Goal: Contribute content: Add original content to the website for others to see

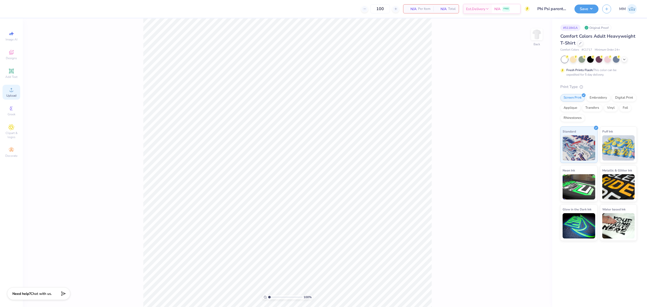
click at [15, 90] on div "Upload" at bounding box center [12, 92] width 18 height 15
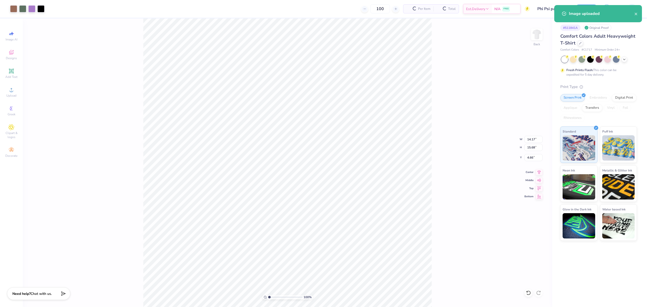
click at [531, 134] on div "100 % Back W 14.17 14.17 " H 15.68 15.68 " Y 4.66 4.66 " Center Middle Top Bott…" at bounding box center [288, 162] width 530 height 289
click at [531, 134] on div "100 % Back W 14.17 H 15.68 Y 4.66 Center Middle Top Bottom" at bounding box center [288, 162] width 530 height 289
click at [529, 137] on input "14.17" at bounding box center [534, 139] width 18 height 7
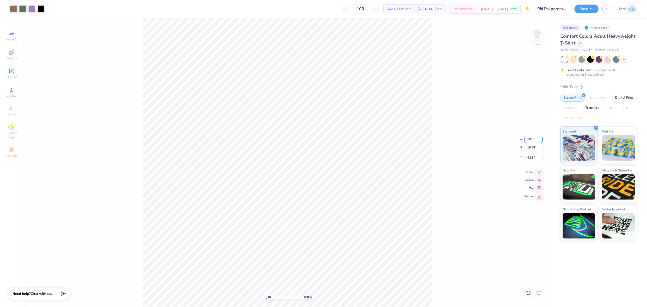
type input "10.00"
type input "11.06"
click at [529, 160] on input "6.97" at bounding box center [534, 157] width 18 height 7
type input "3.00"
click at [10, 77] on span "Add Text" at bounding box center [11, 77] width 12 height 4
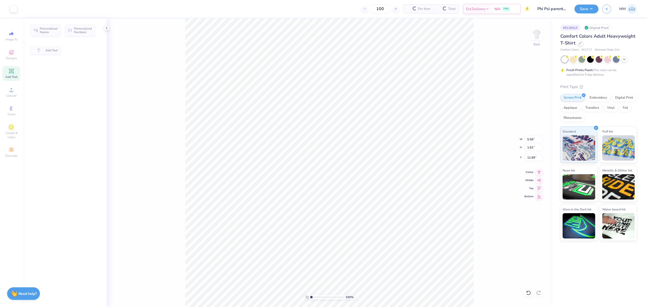
type input "5.59"
type input "1.62"
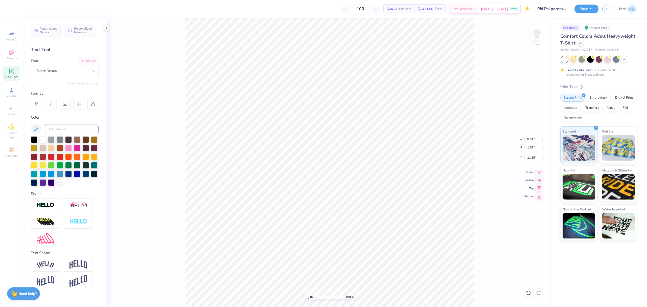
type input "17.23"
click at [52, 130] on input at bounding box center [72, 129] width 54 height 10
type input "2577"
type textarea "jmu"
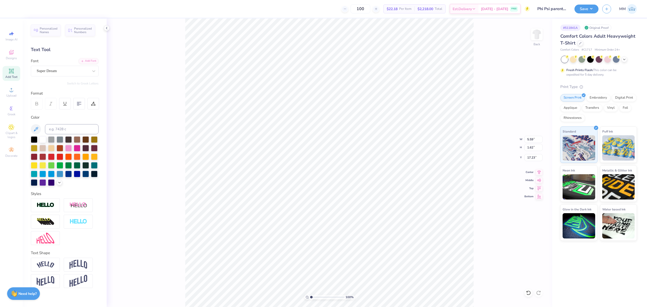
type input "4.15"
type input "2.02"
click at [340, 208] on li "Duplicate" at bounding box center [347, 211] width 40 height 10
type input "17.03"
click at [85, 59] on div "Add Font" at bounding box center [89, 61] width 20 height 6
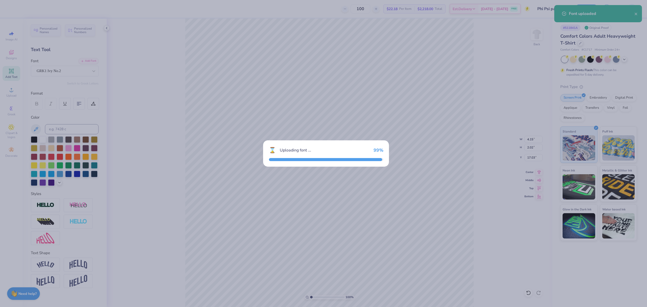
type input "4.76"
type input "1.68"
type input "17.20"
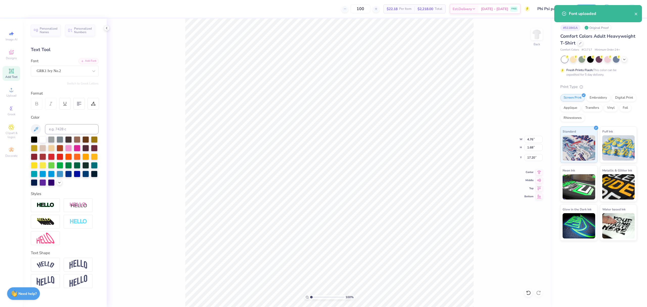
type input "4.15"
type input "2.02"
type input "19.80"
click at [85, 61] on div "Add Font" at bounding box center [89, 61] width 20 height 6
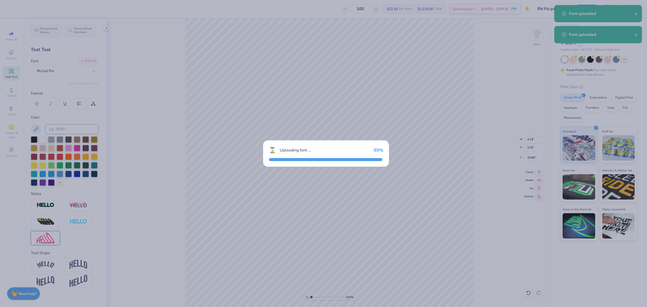
type input "3.71"
type input "2.05"
type input "19.79"
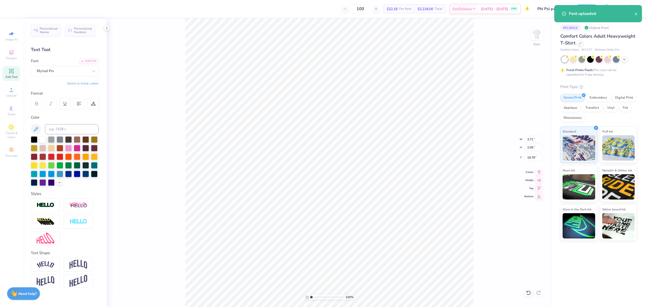
paste textarea "®"
type textarea "®"
type input "17.20"
drag, startPoint x: 312, startPoint y: 297, endPoint x: 316, endPoint y: 298, distance: 3.6
type input "2.23"
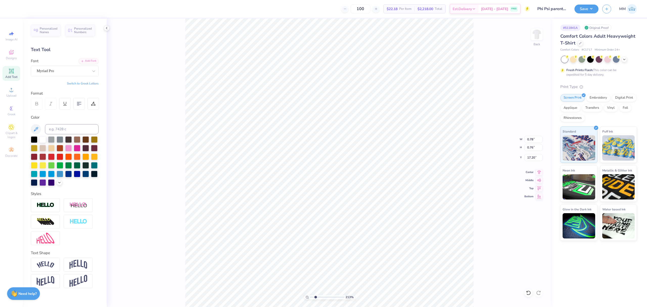
click at [316, 298] on input "range" at bounding box center [327, 297] width 34 height 5
type input "0.43"
type input "0.42"
type input "2.38"
type input "0.76"
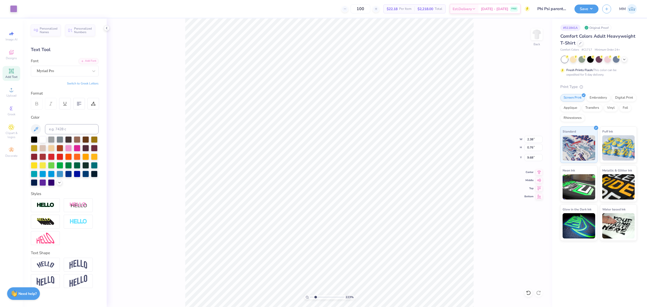
type input "5.81"
drag, startPoint x: 317, startPoint y: 298, endPoint x: 328, endPoint y: 302, distance: 12.1
type input "5.9"
click at [328, 299] on input "range" at bounding box center [327, 297] width 34 height 5
type input "1.96"
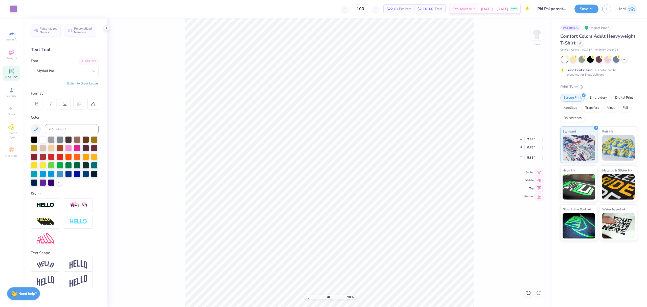
type input "0.62"
type input "2.00"
type input "0.78"
type input "5.83"
type input "1.84"
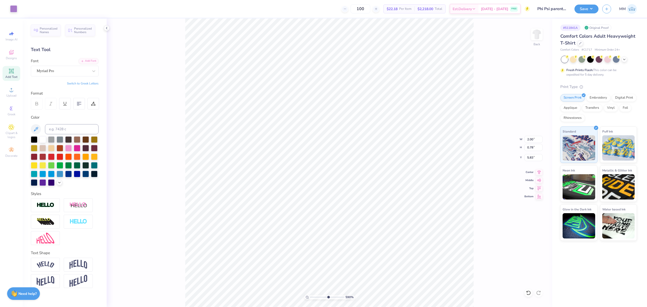
type input "0.72"
type input "5.82"
click at [433, 252] on li "Group" at bounding box center [439, 250] width 40 height 10
drag, startPoint x: 313, startPoint y: 298, endPoint x: 323, endPoint y: 296, distance: 10.6
type input "4.02"
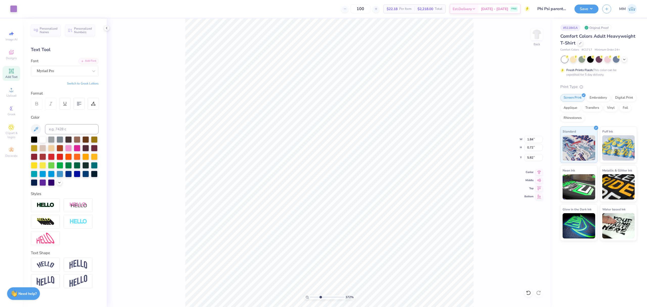
click at [322, 296] on input "range" at bounding box center [327, 297] width 34 height 5
type input "5.83"
drag, startPoint x: 322, startPoint y: 296, endPoint x: 279, endPoint y: 280, distance: 45.0
click at [310, 295] on input "range" at bounding box center [327, 297] width 34 height 5
drag, startPoint x: 312, startPoint y: 297, endPoint x: 338, endPoint y: 295, distance: 26.8
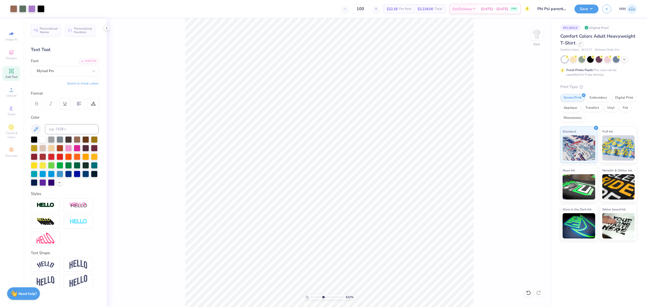
click at [325, 298] on input "range" at bounding box center [327, 297] width 34 height 5
drag, startPoint x: 324, startPoint y: 296, endPoint x: 291, endPoint y: 296, distance: 32.9
type input "1"
click at [310, 296] on input "range" at bounding box center [327, 297] width 34 height 5
click at [8, 93] on div "Upload" at bounding box center [12, 92] width 18 height 15
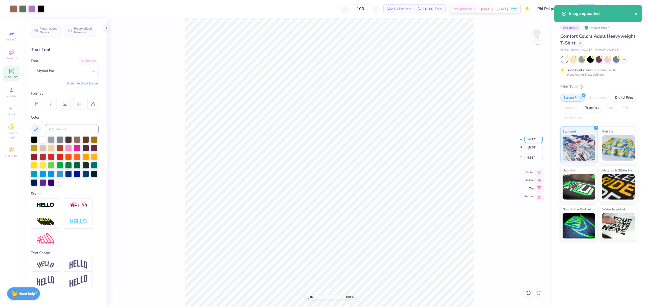
click at [528, 140] on input "14.17" at bounding box center [534, 139] width 18 height 7
type input "10.00"
type input "11.06"
click at [535, 160] on input "6.97" at bounding box center [534, 157] width 18 height 7
type input "3.00"
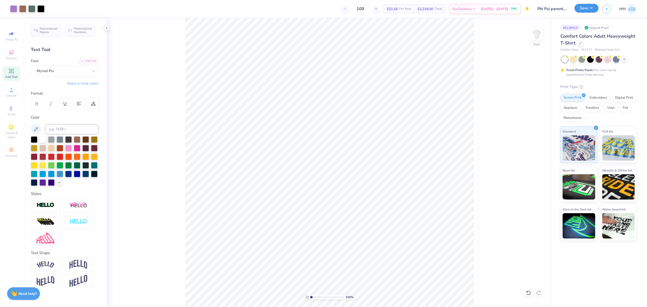
click at [586, 9] on button "Save" at bounding box center [587, 8] width 24 height 9
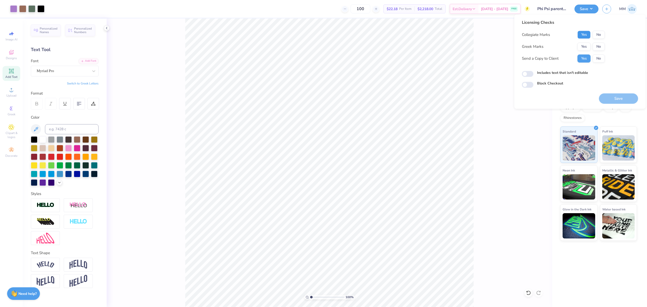
click at [582, 33] on button "Yes" at bounding box center [584, 35] width 13 height 8
click at [582, 48] on button "Yes" at bounding box center [584, 46] width 13 height 8
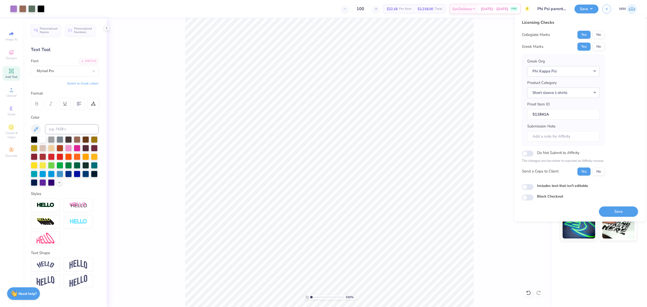
click at [577, 186] on label "Includes text that isn't editable" at bounding box center [562, 185] width 51 height 5
click at [534, 186] on input "Includes text that isn't editable" at bounding box center [528, 187] width 12 height 6
checkbox input "true"
click at [613, 210] on button "Save" at bounding box center [618, 211] width 39 height 10
